Goal: Information Seeking & Learning: Learn about a topic

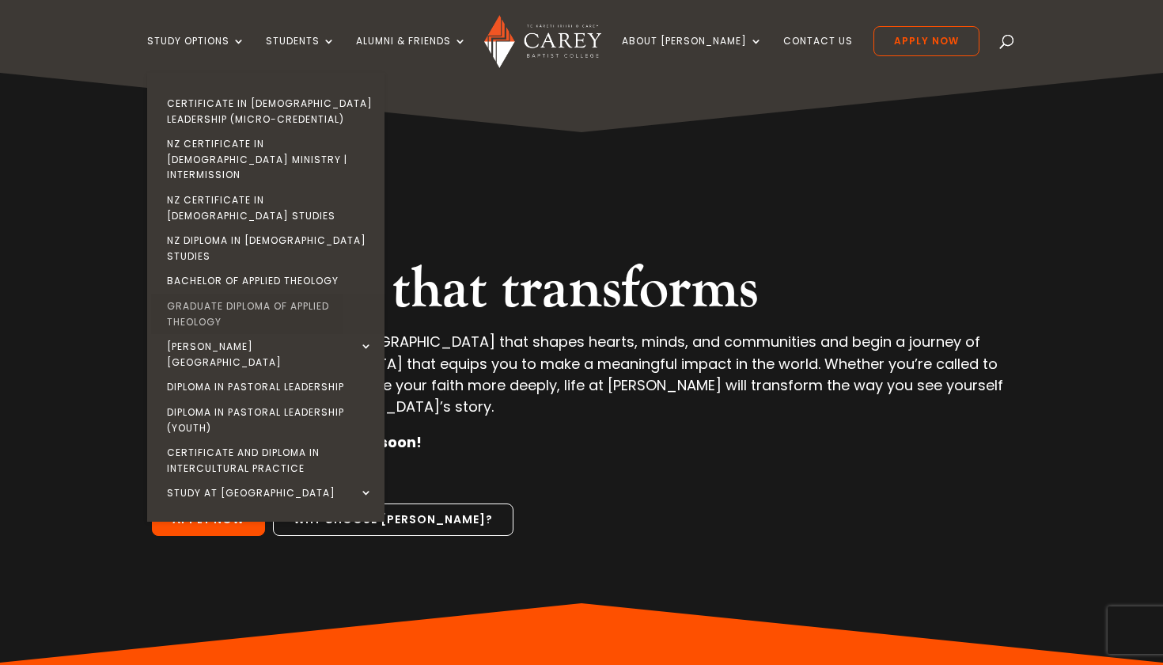
click at [274, 294] on link "Graduate Diploma of Applied Theology" at bounding box center [269, 314] width 237 height 40
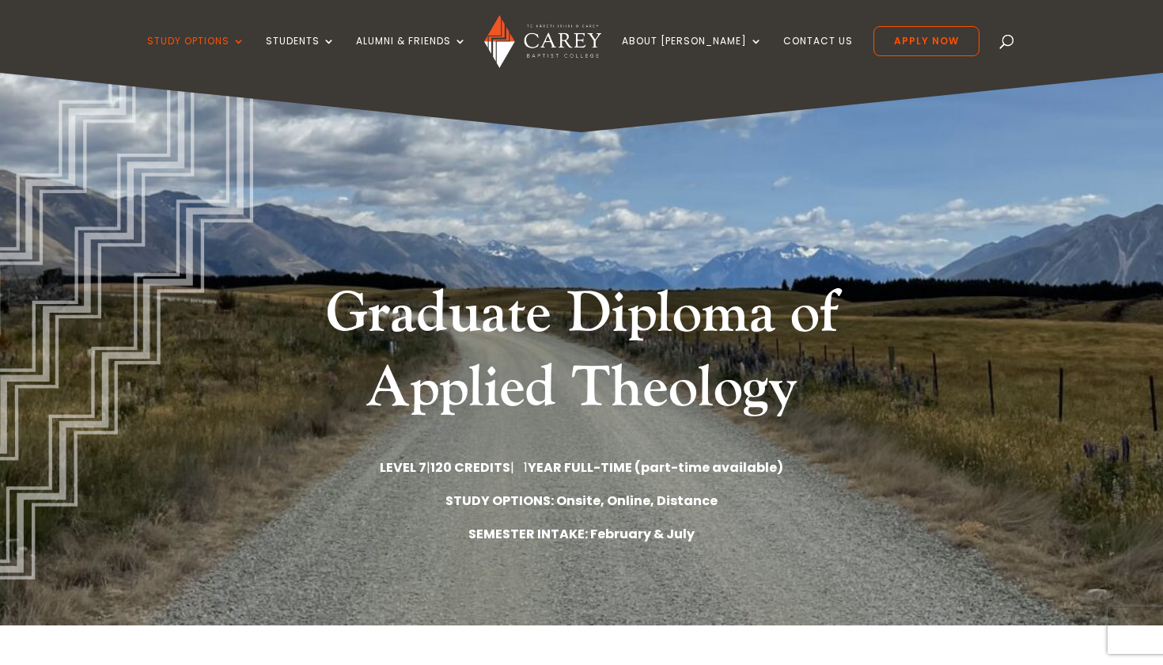
click at [1147, 319] on div "Graduate Diploma of Applied Theology LEVEL 7 | 120 CREDITS | 1 YEAR FULL-TIME (…" at bounding box center [581, 349] width 1163 height 552
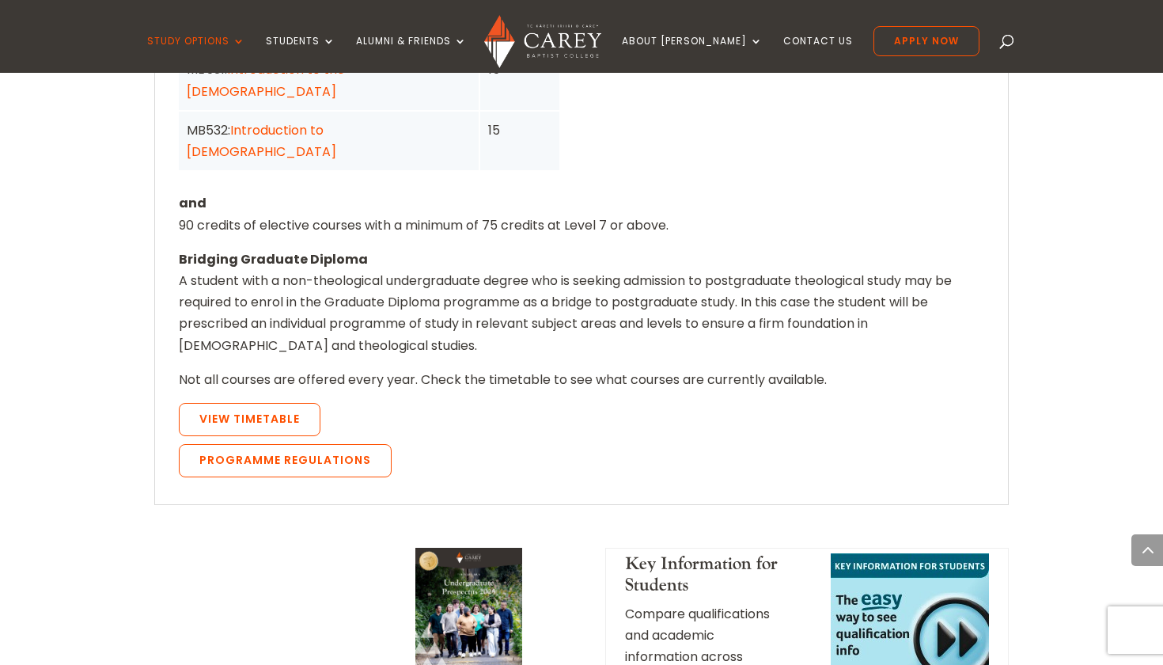
scroll to position [1488, 0]
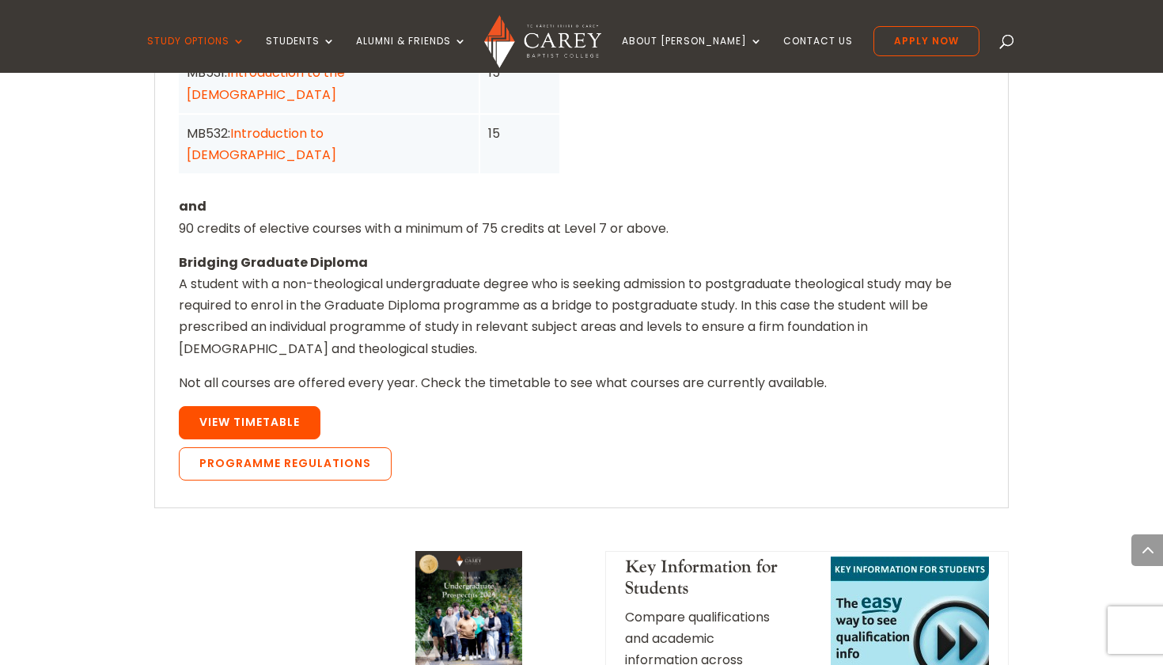
click at [270, 406] on link "View Timetable" at bounding box center [250, 422] width 142 height 33
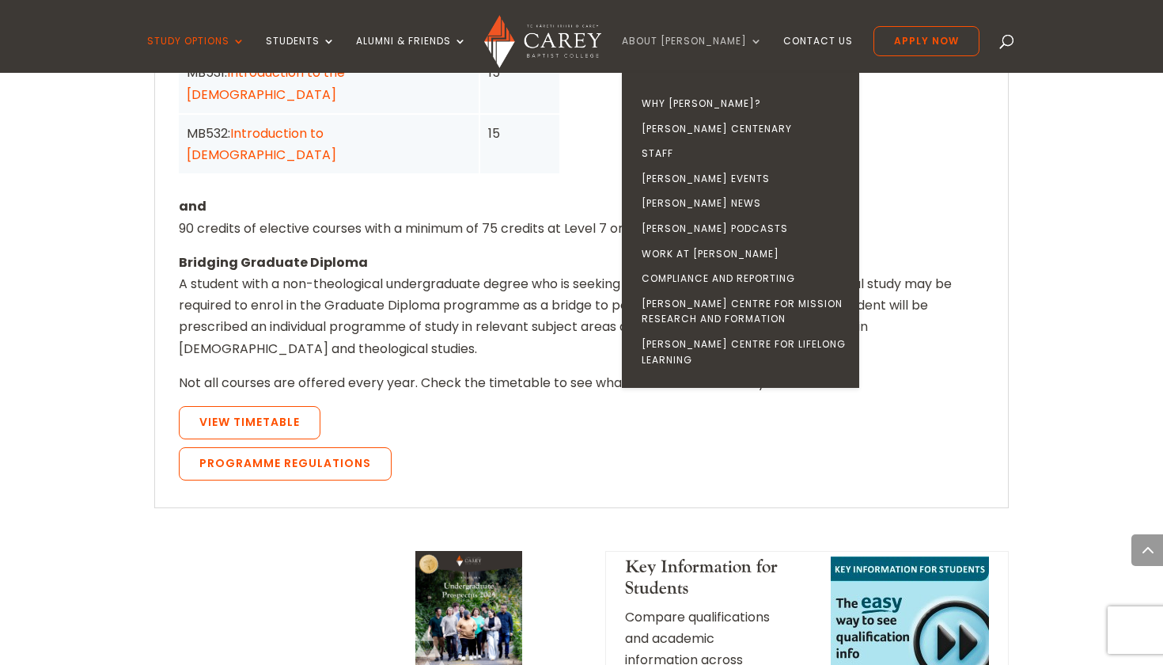
click at [737, 36] on link "About [PERSON_NAME]" at bounding box center [692, 54] width 141 height 37
click at [706, 155] on link "Staff" at bounding box center [744, 153] width 237 height 25
click at [695, 154] on link "Staff" at bounding box center [744, 153] width 237 height 25
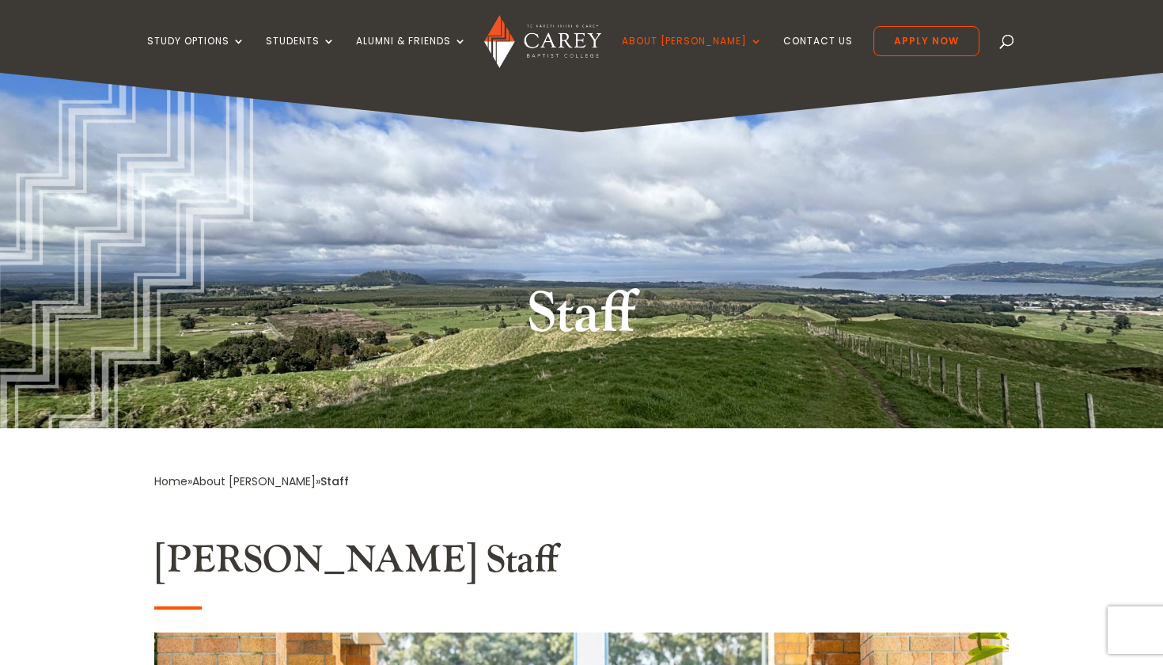
click at [800, 501] on div "Home » About [PERSON_NAME] » Staff" at bounding box center [581, 492] width 855 height 43
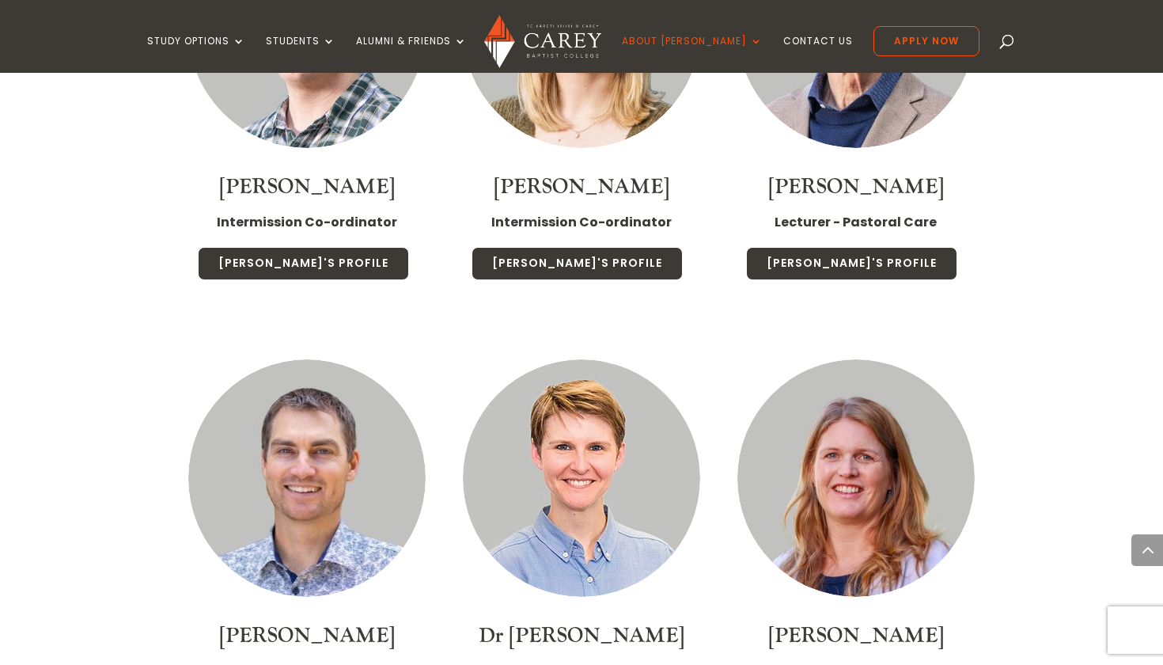
scroll to position [3133, 0]
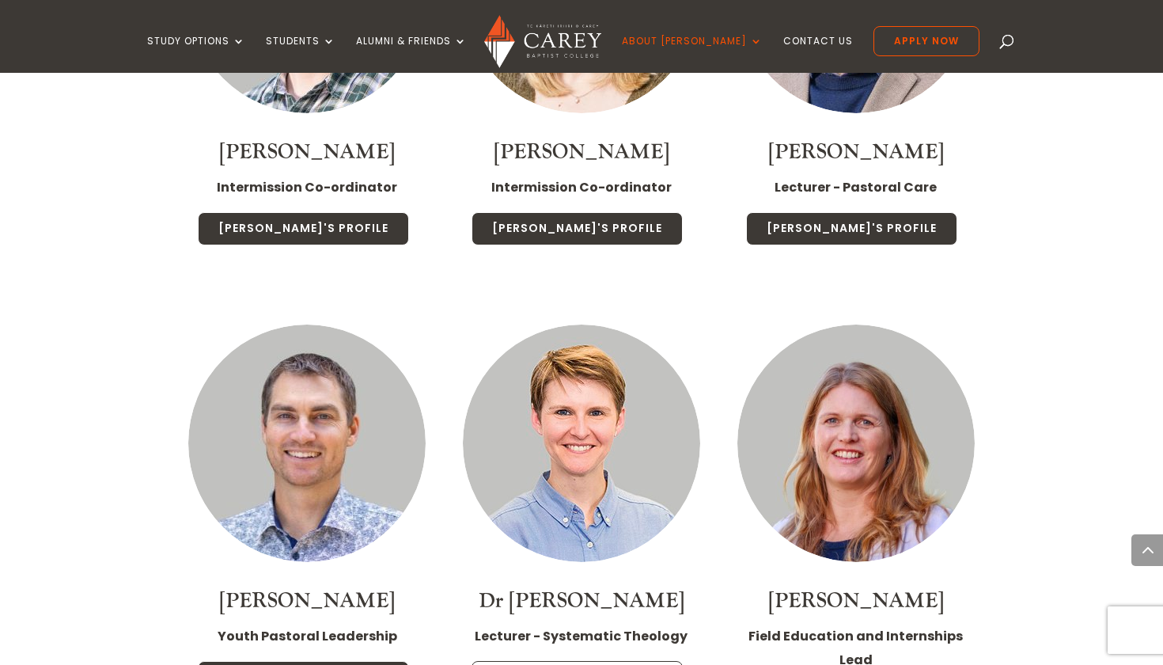
click at [610, 661] on link "[PERSON_NAME]'s Profile" at bounding box center [577, 677] width 211 height 33
click at [600, 627] on strong "Lecturer - Systematic Theology" at bounding box center [581, 636] width 213 height 18
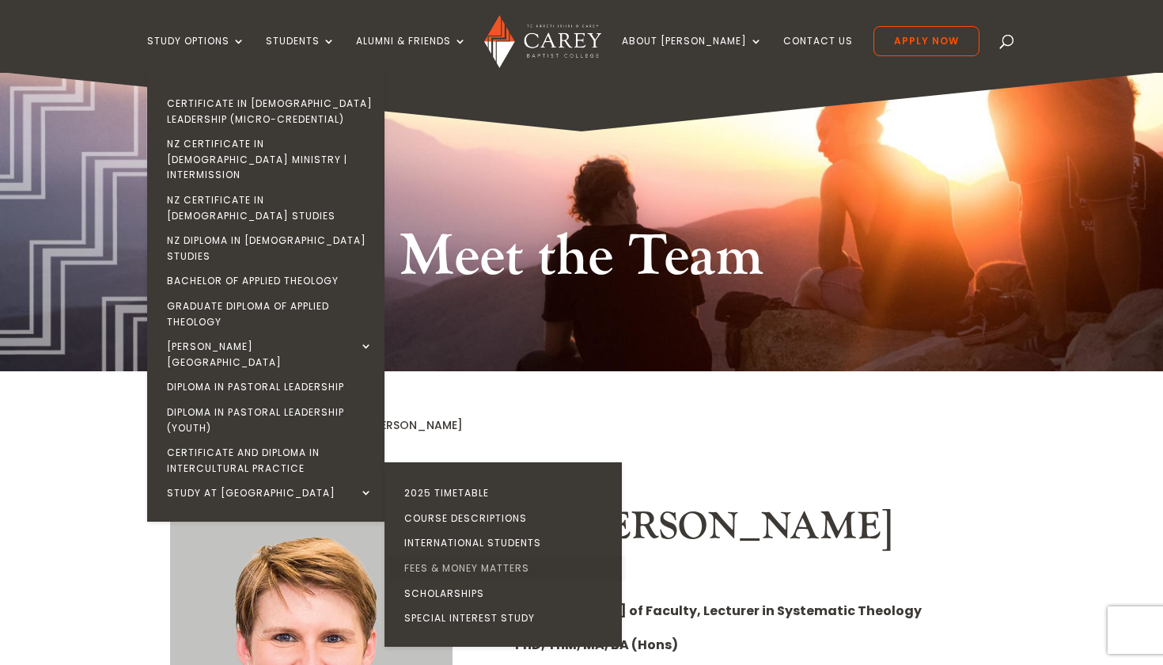
click at [473, 555] on link "Fees & Money Matters" at bounding box center [507, 567] width 237 height 25
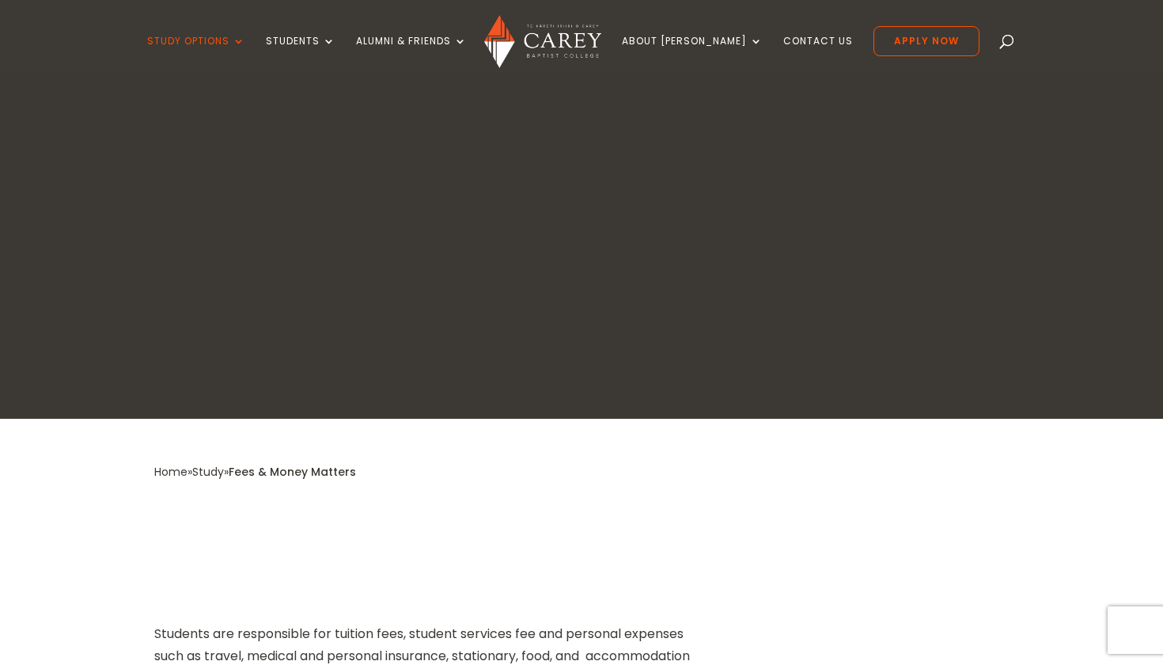
drag, startPoint x: 606, startPoint y: 527, endPoint x: 608, endPoint y: 514, distance: 13.5
click at [607, 528] on h2 "About Fees" at bounding box center [431, 555] width 554 height 54
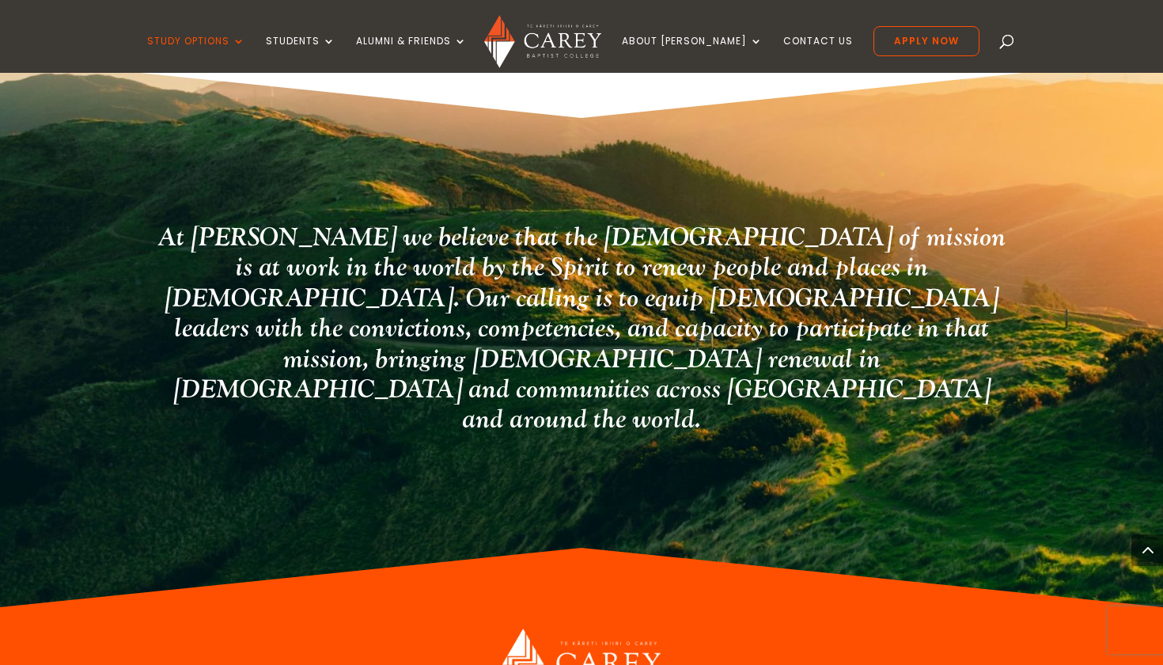
scroll to position [3750, 0]
